Goal: Transaction & Acquisition: Book appointment/travel/reservation

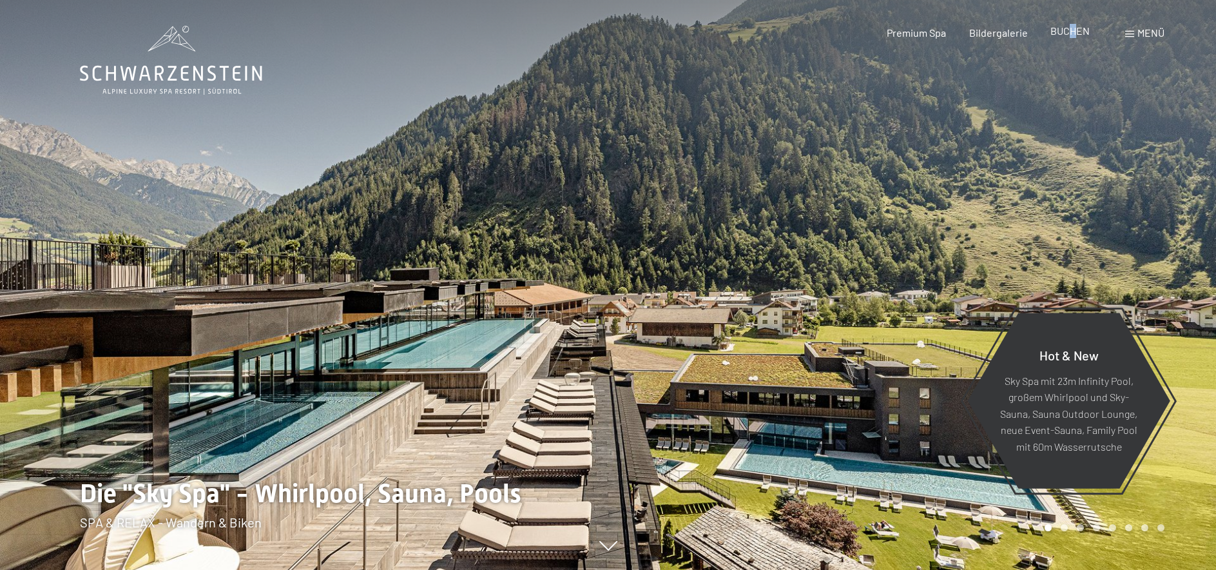
click at [1051, 32] on span "BUCHEN" at bounding box center [1069, 30] width 39 height 12
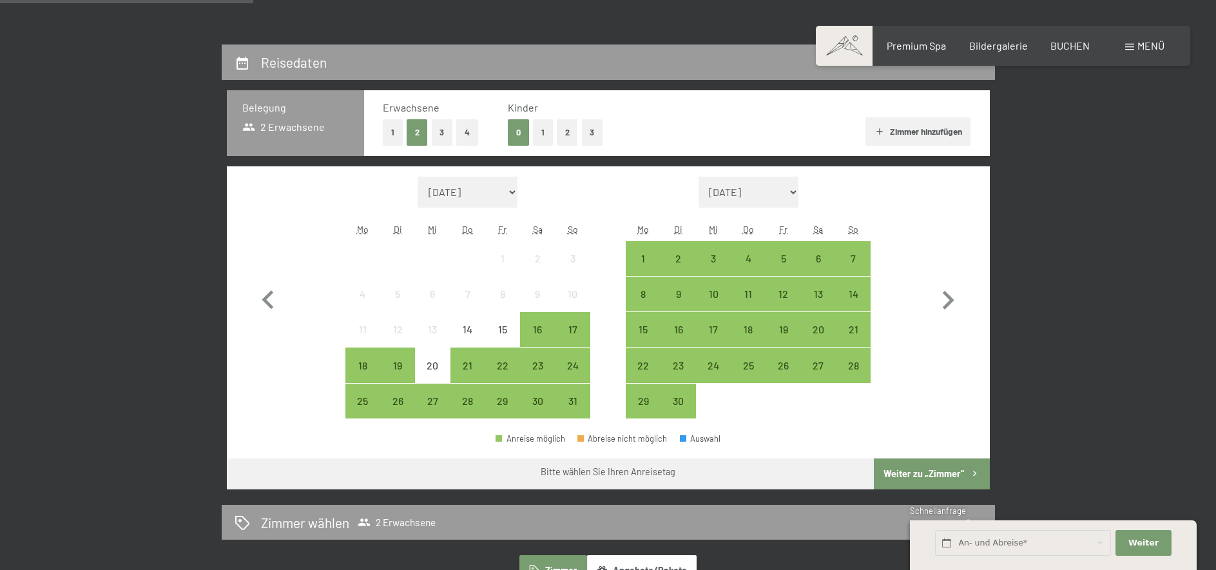
scroll to position [263, 0]
click at [863, 259] on div "7" at bounding box center [853, 269] width 32 height 32
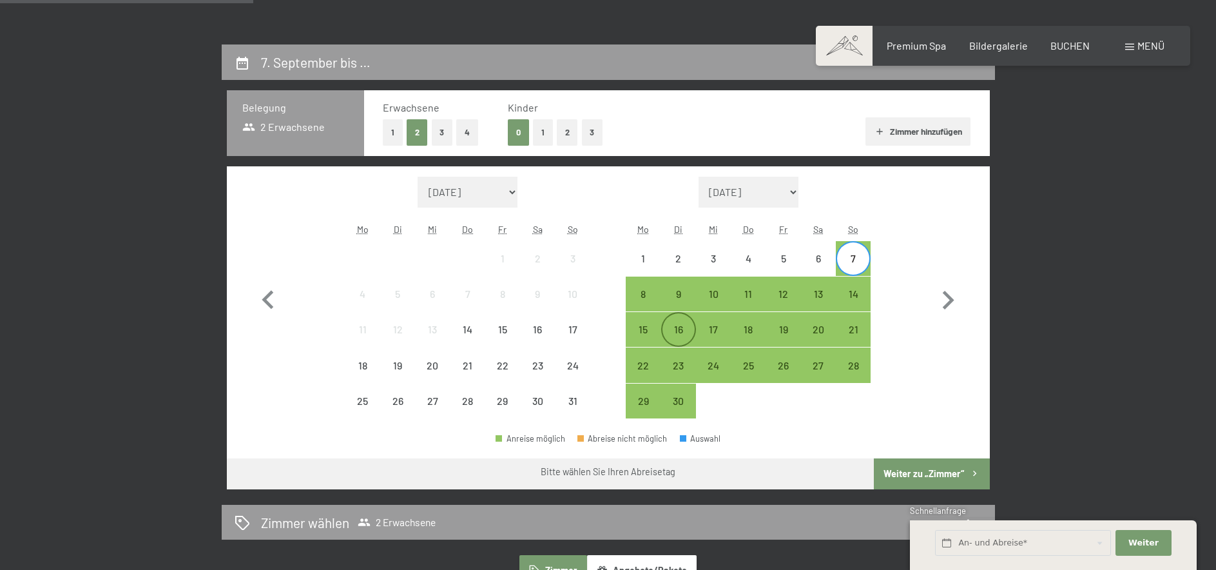
click at [667, 328] on div "16" at bounding box center [678, 340] width 32 height 32
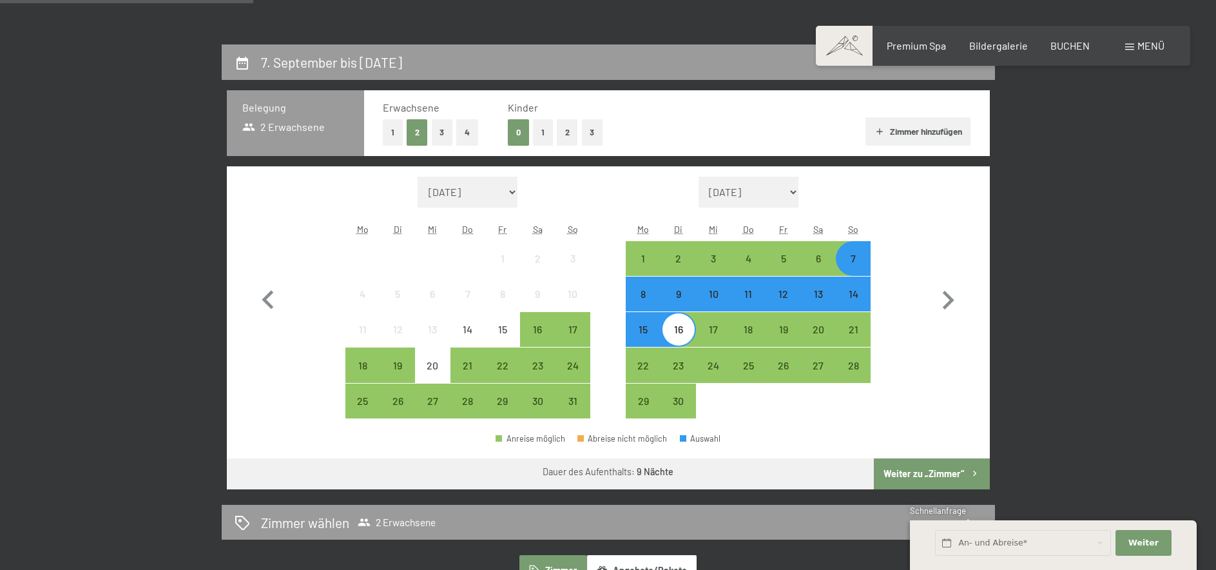
click at [937, 475] on button "Weiter zu „Zimmer“" at bounding box center [931, 473] width 115 height 31
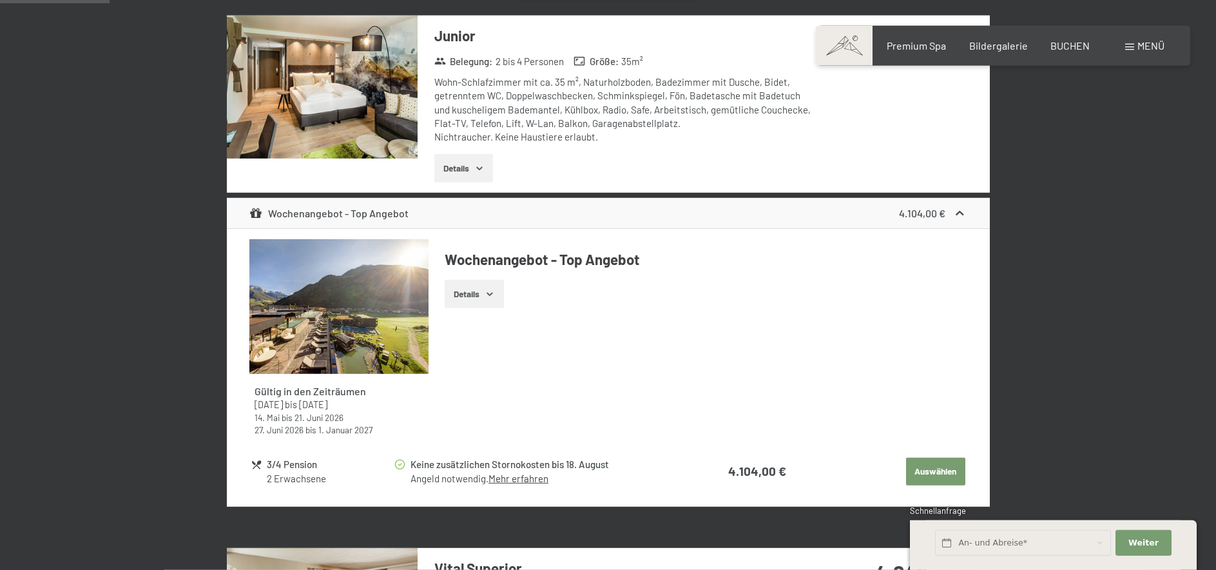
scroll to position [0, 0]
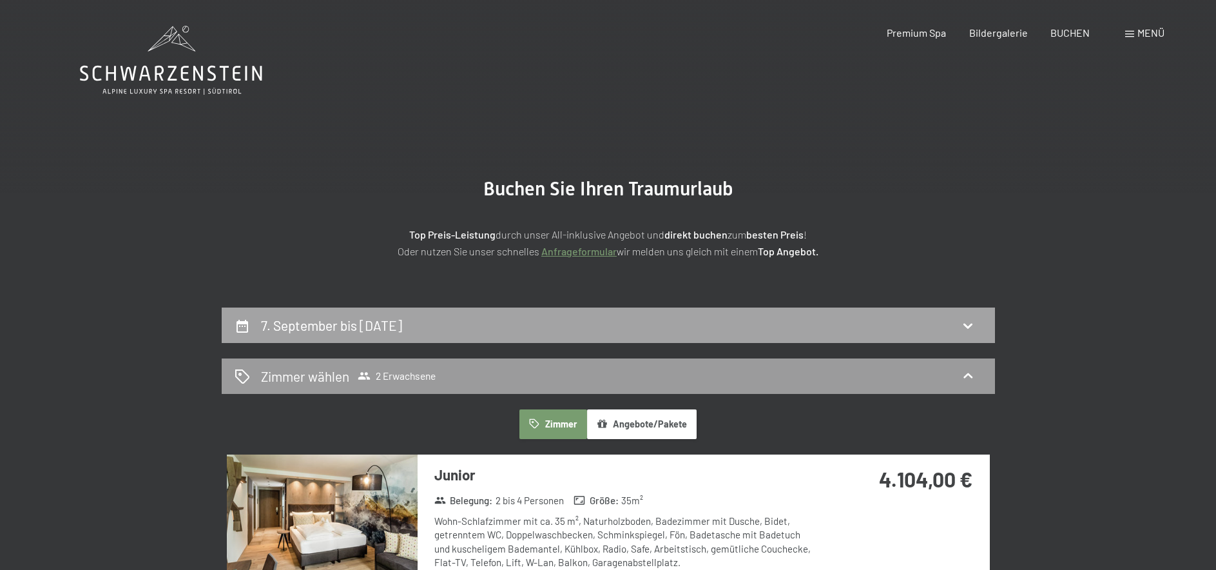
click at [402, 327] on h2 "7. September bis 16. September 2025" at bounding box center [331, 325] width 141 height 16
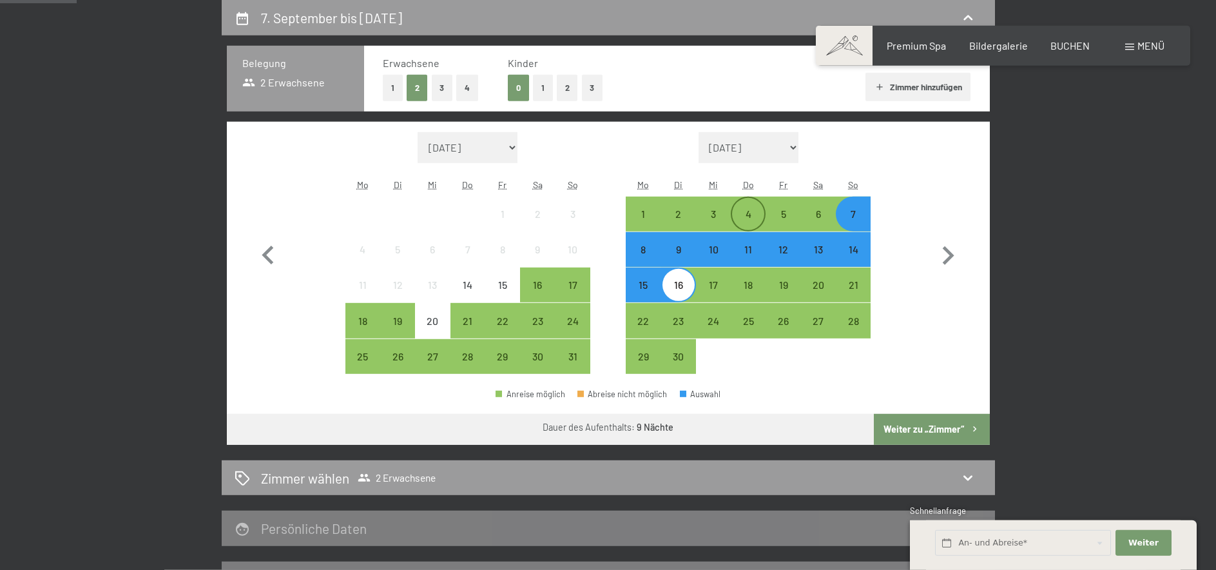
click at [747, 218] on div "4" at bounding box center [748, 225] width 32 height 32
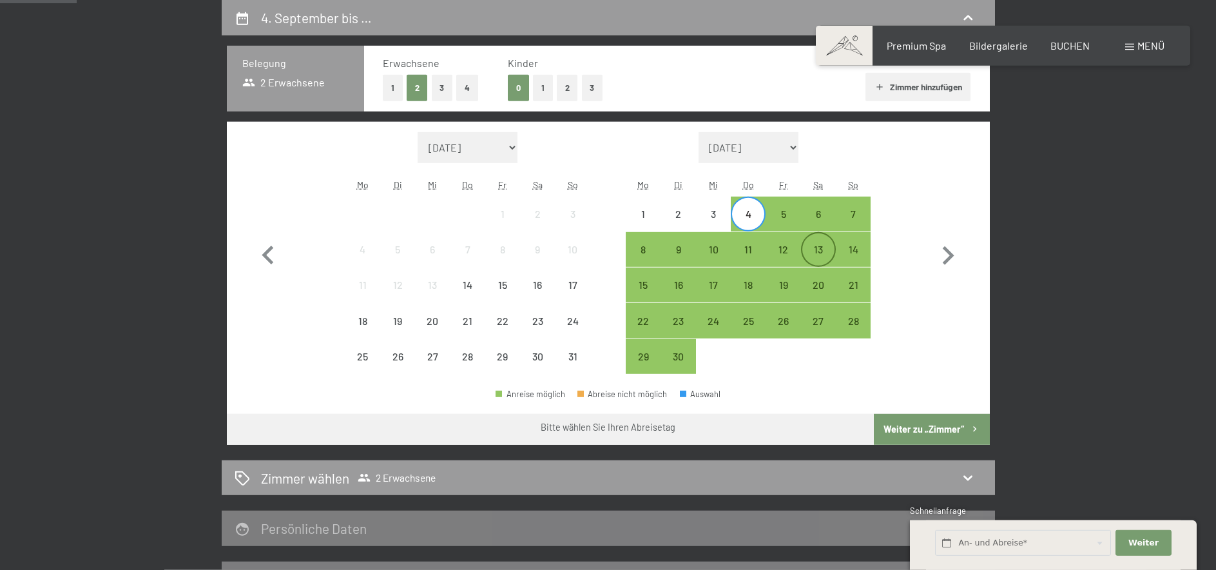
click at [827, 259] on div "13" at bounding box center [818, 260] width 32 height 32
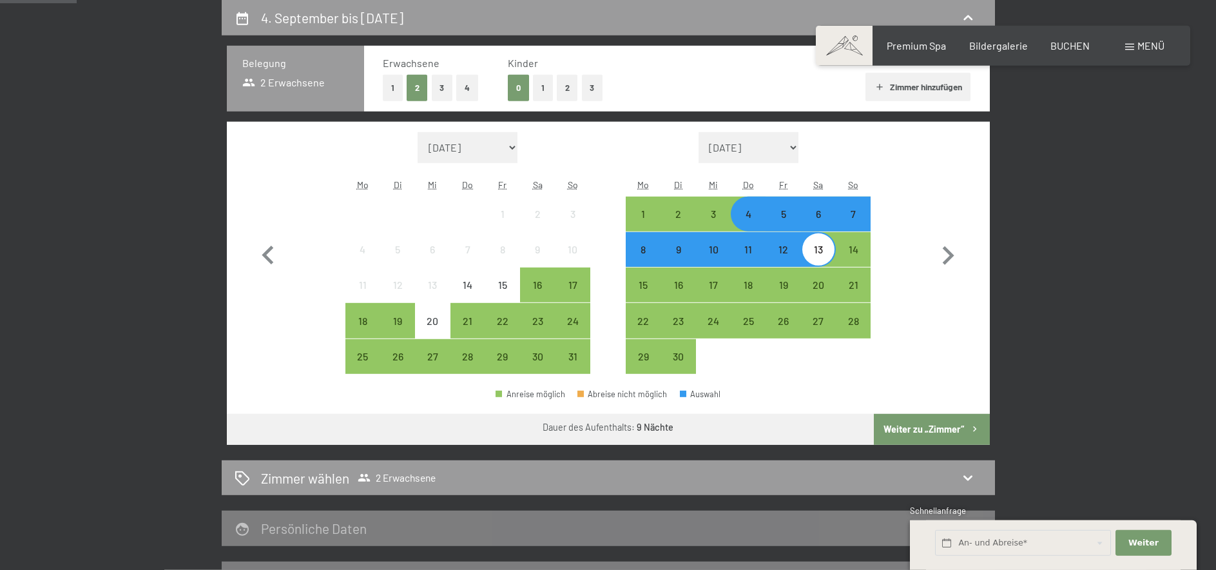
click at [955, 432] on button "Weiter zu „Zimmer“" at bounding box center [931, 429] width 115 height 31
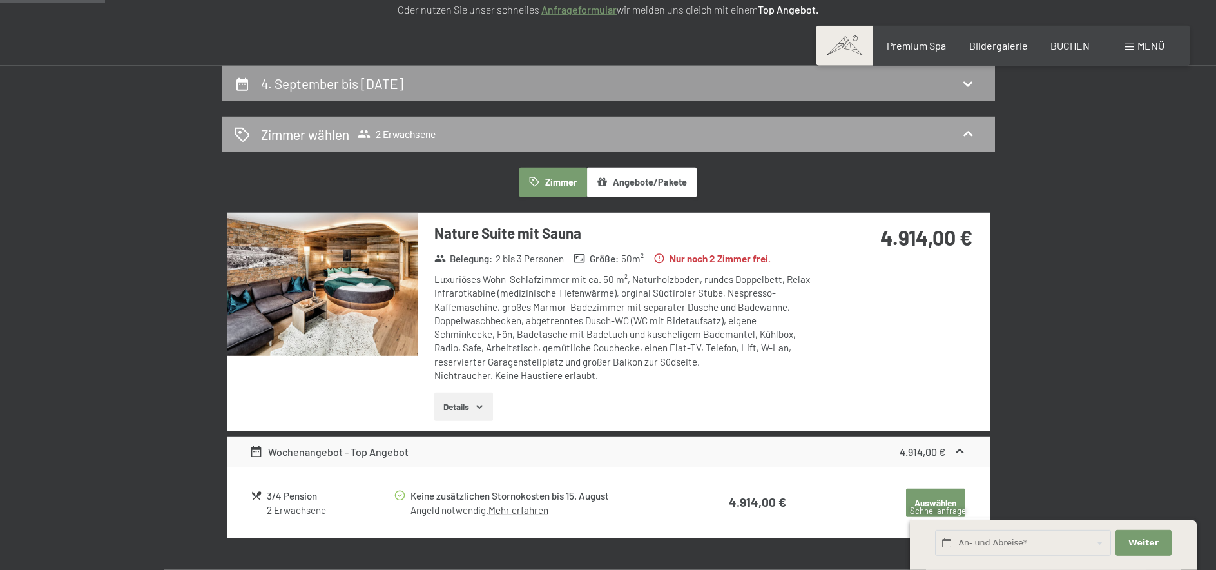
scroll to position [0, 0]
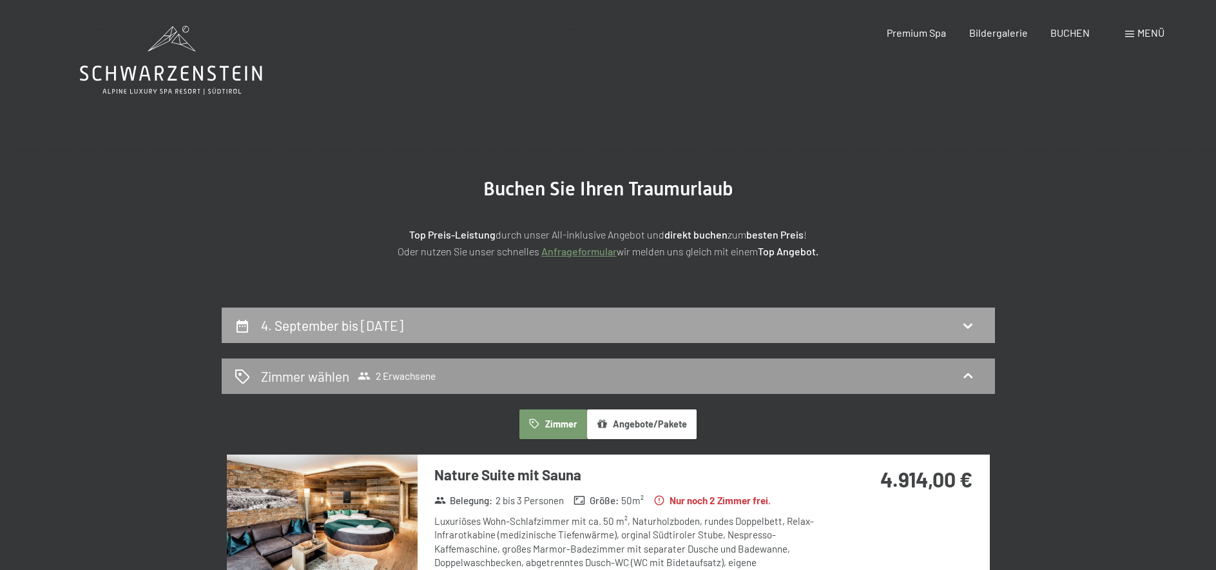
click at [401, 329] on h2 "4. September bis 13. September 2025" at bounding box center [332, 325] width 142 height 16
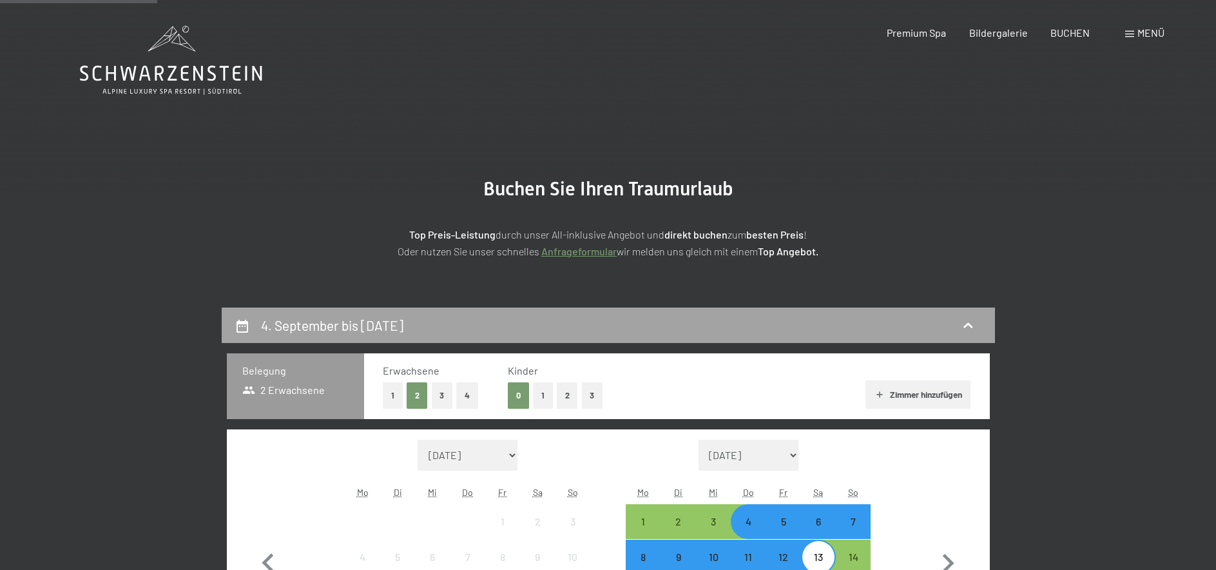
scroll to position [307, 0]
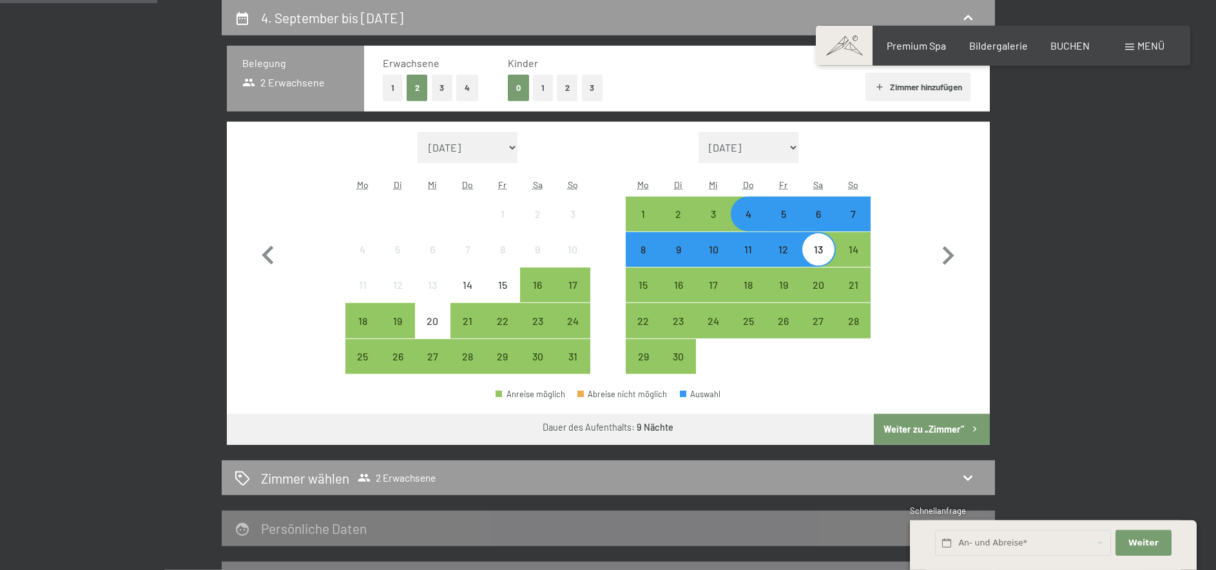
click at [783, 222] on div "5" at bounding box center [783, 225] width 32 height 32
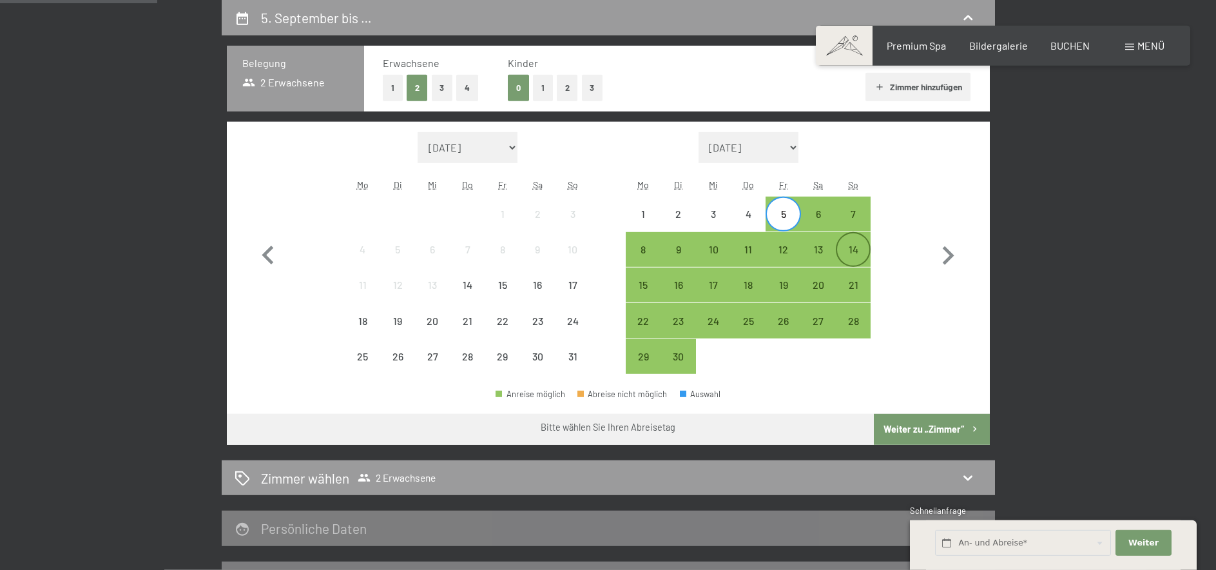
click at [850, 250] on div "14" at bounding box center [853, 260] width 32 height 32
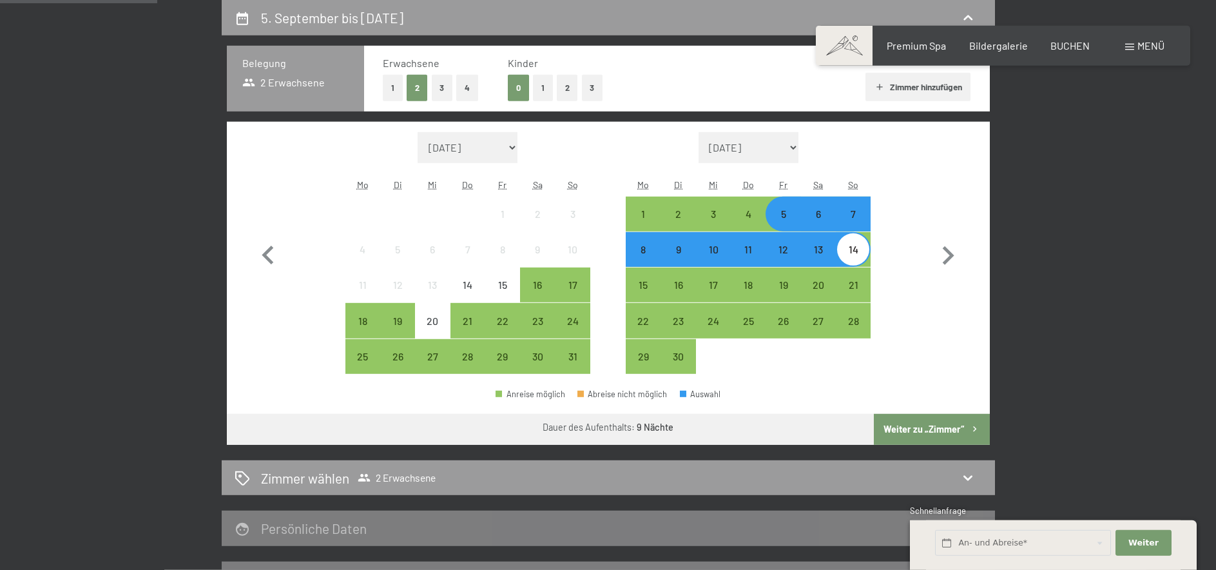
click at [921, 443] on button "Weiter zu „Zimmer“" at bounding box center [931, 429] width 115 height 31
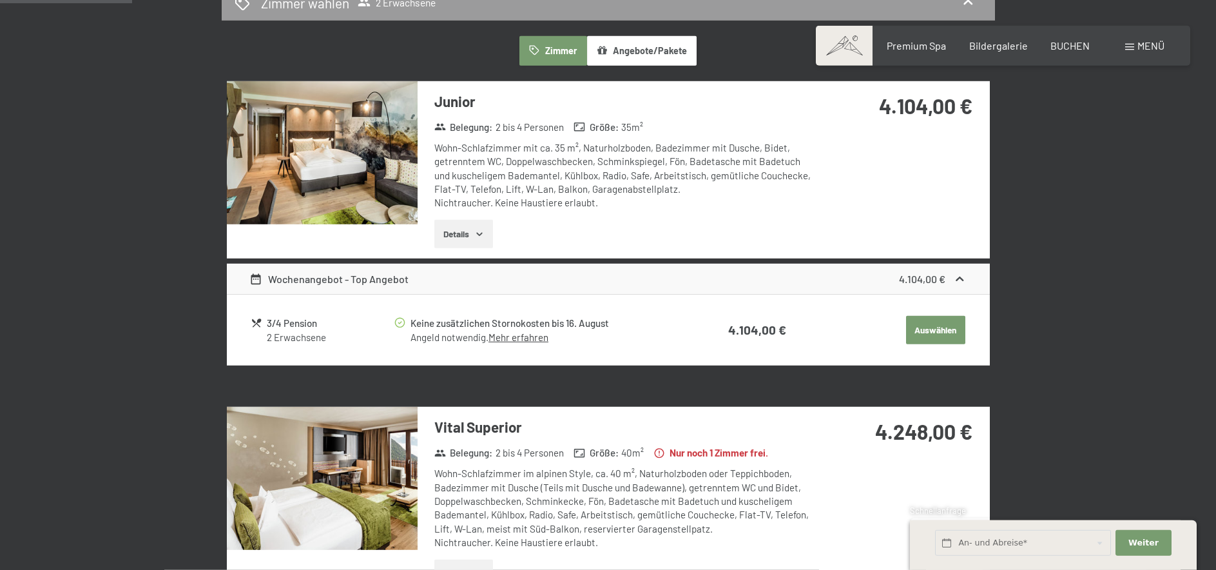
scroll to position [0, 0]
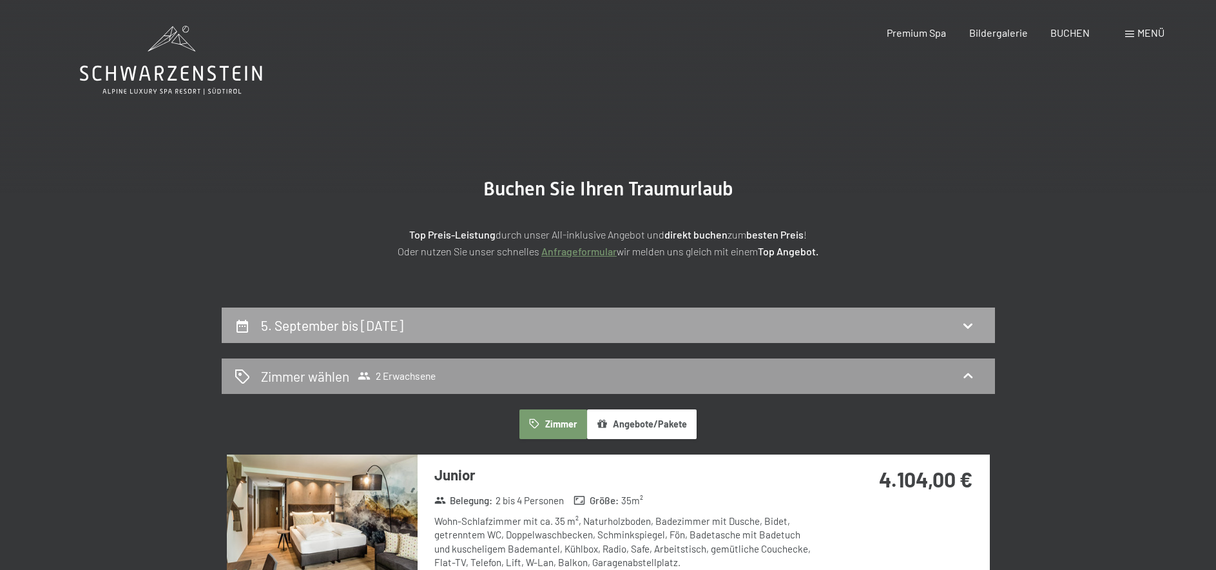
click at [403, 322] on h2 "5. September bis 14. September 2025" at bounding box center [332, 325] width 142 height 16
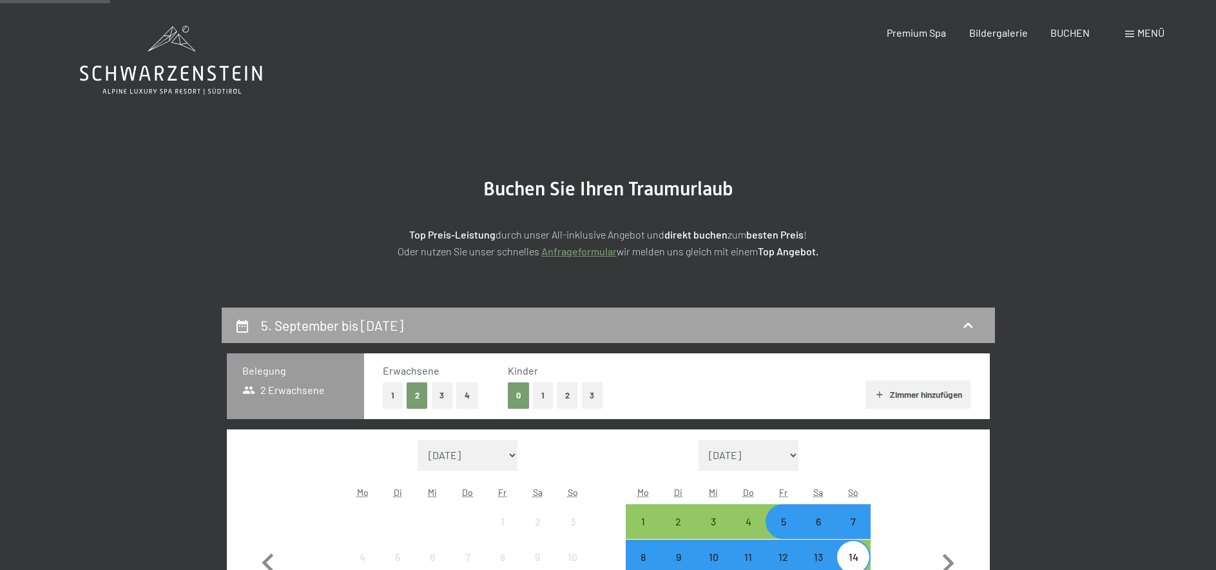
scroll to position [307, 0]
